Goal: Transaction & Acquisition: Purchase product/service

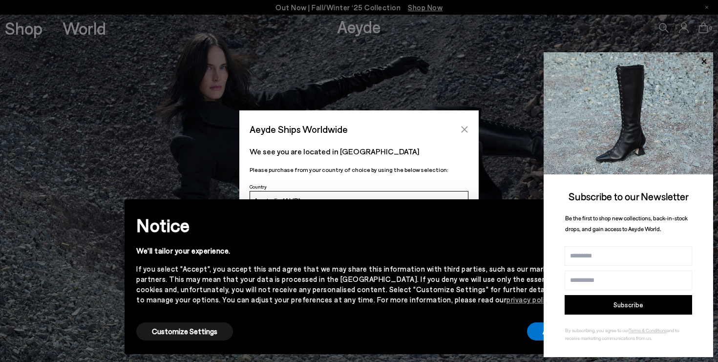
click at [468, 129] on icon "Close" at bounding box center [465, 130] width 8 height 8
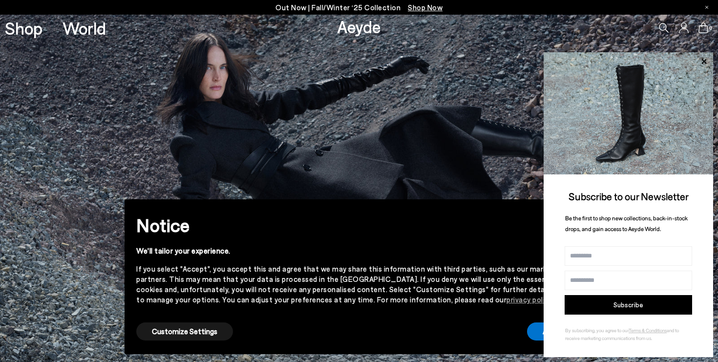
click at [704, 54] on img at bounding box center [629, 113] width 170 height 122
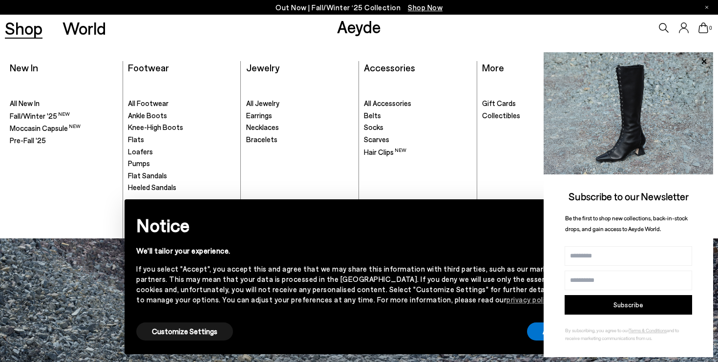
click at [146, 171] on ul ". All Footwear Ankle Boots Knee-High Boots" at bounding box center [181, 157] width 107 height 161
click at [144, 178] on span "Flat Sandals" at bounding box center [147, 175] width 39 height 9
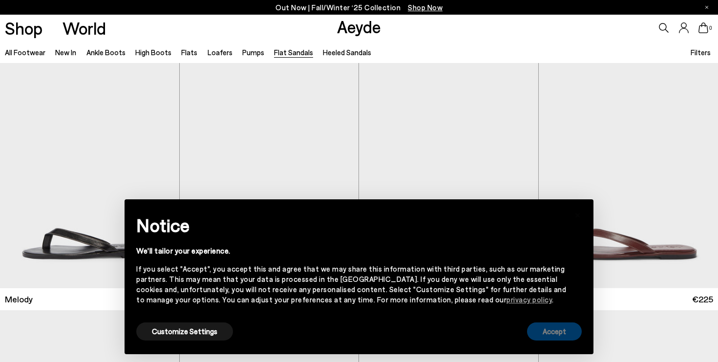
scroll to position [230, 0]
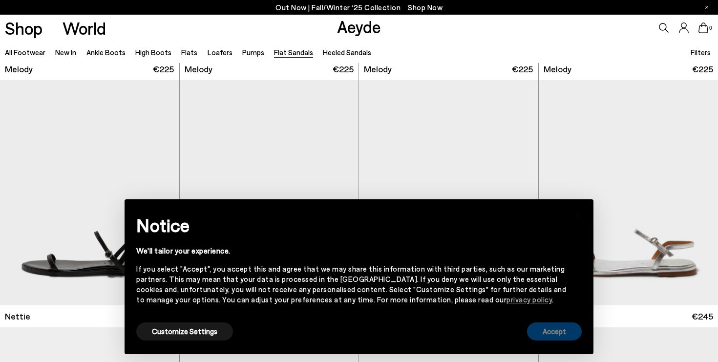
click at [560, 329] on button "Accept" at bounding box center [554, 331] width 55 height 18
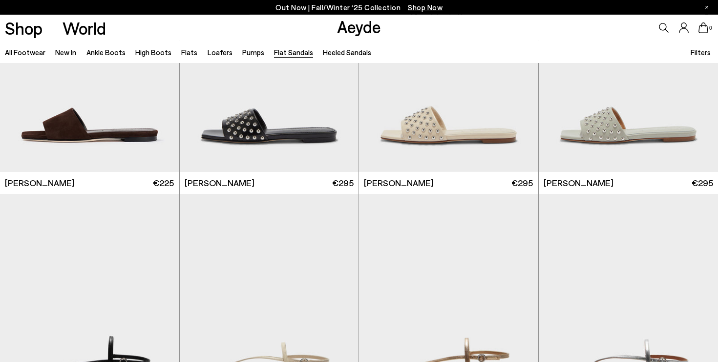
scroll to position [778, 0]
